Goal: Task Accomplishment & Management: Use online tool/utility

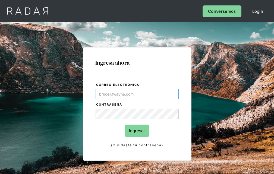
type input "[EMAIL_ADDRESS][PERSON_NAME][DOMAIN_NAME]"
click at [137, 131] on input "Ingresar" at bounding box center [137, 131] width 24 height 12
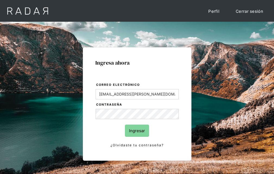
click at [137, 131] on input "Ingresar" at bounding box center [137, 131] width 24 height 12
